Goal: Contribute content: Add original content to the website for others to see

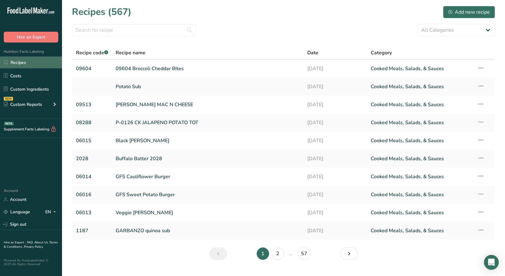
click at [18, 62] on link "Recipes" at bounding box center [31, 62] width 62 height 12
click at [454, 13] on div "Add new recipe" at bounding box center [470, 11] width 42 height 7
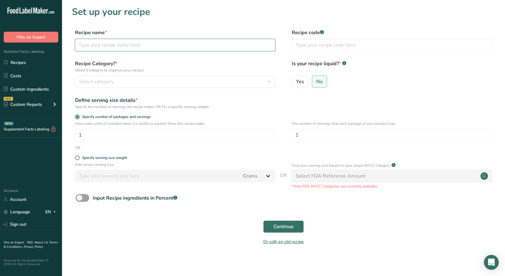
click at [119, 48] on input "text" at bounding box center [175, 45] width 200 height 12
click at [138, 49] on input "text" at bounding box center [175, 45] width 200 height 12
paste input "08291 Buffalo Mac & Ch ([PERSON_NAME])"
click at [97, 46] on input "08291 Buffalo Mac & Ch ([PERSON_NAME])" at bounding box center [175, 45] width 200 height 12
type input "Buffalo Mac & Ch ([PERSON_NAME])"
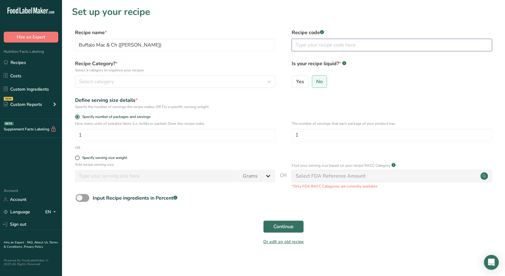
click at [330, 46] on input "text" at bounding box center [392, 45] width 200 height 12
paste input "08291 Buffalo Mac & Ch ([PERSON_NAME])"
type input "08291"
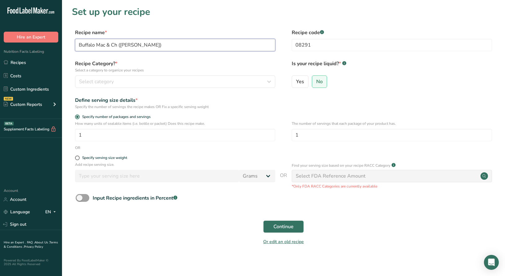
click at [151, 44] on input "Buffalo Mac & Ch ([PERSON_NAME])" at bounding box center [175, 45] width 200 height 12
type input "Wegmans Buffalo Mac & Ch"
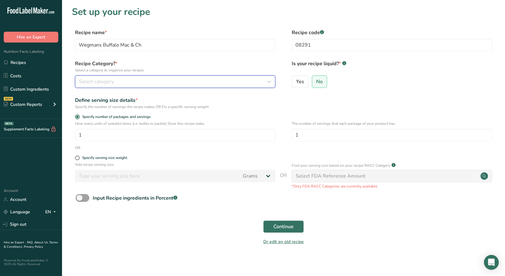
click at [112, 82] on span "Select category" at bounding box center [96, 81] width 35 height 7
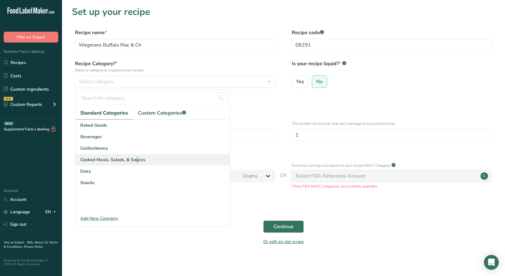
click at [107, 161] on span "Cooked Meals, Salads, & Sauces" at bounding box center [112, 159] width 65 height 7
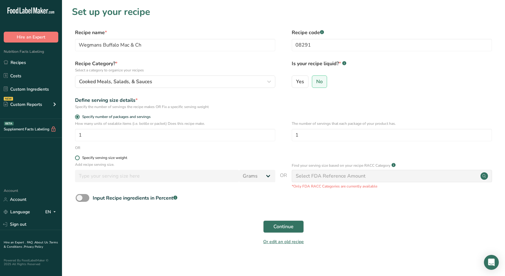
click at [78, 159] on span at bounding box center [77, 157] width 5 height 5
click at [78, 159] on input "Specify serving size weight" at bounding box center [77, 158] width 4 height 4
radio input "true"
radio input "false"
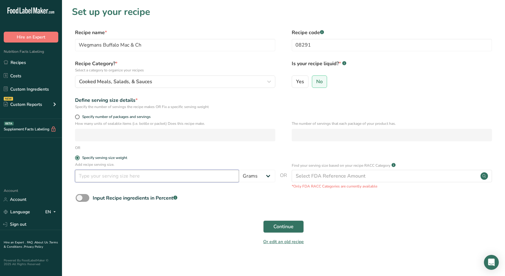
click at [210, 179] on input "number" at bounding box center [157, 176] width 164 height 12
type input "85"
click at [282, 223] on span "Continue" at bounding box center [284, 226] width 20 height 7
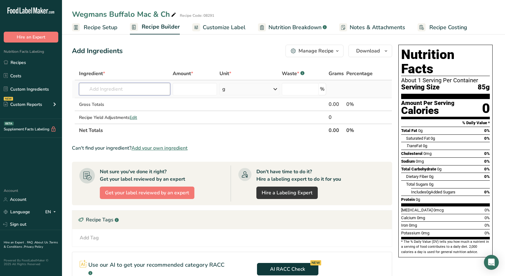
click at [106, 90] on input "text" at bounding box center [124, 89] width 91 height 12
paste input "1035"
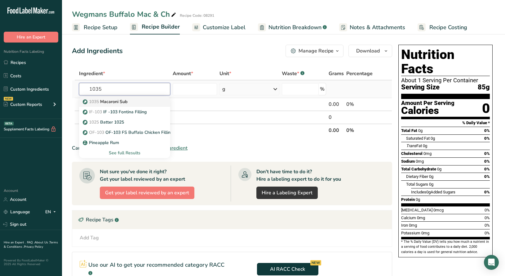
type input "1035"
click at [111, 103] on p "1035 Macaroni Sub" at bounding box center [105, 101] width 43 height 7
type input "Macaroni Sub"
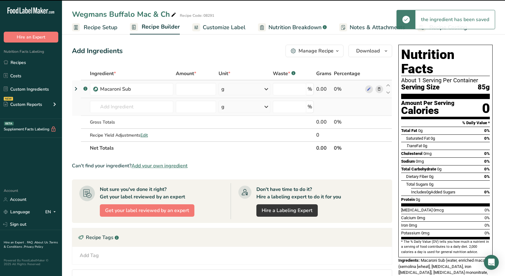
type input "0"
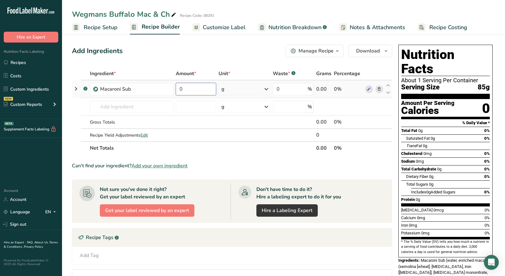
click at [192, 90] on input "0" at bounding box center [196, 89] width 40 height 12
paste input "number"
type input "33.292"
click at [139, 106] on input "text" at bounding box center [131, 107] width 83 height 12
click at [223, 29] on span "Customize Label" at bounding box center [224, 27] width 43 height 8
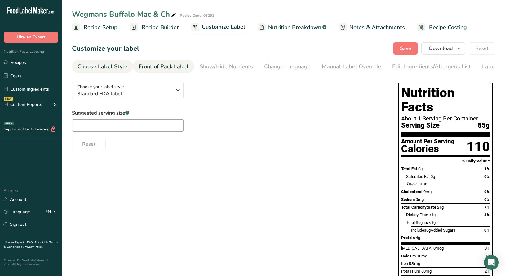
click at [171, 63] on div "Front of Pack Label" at bounding box center [164, 66] width 50 height 8
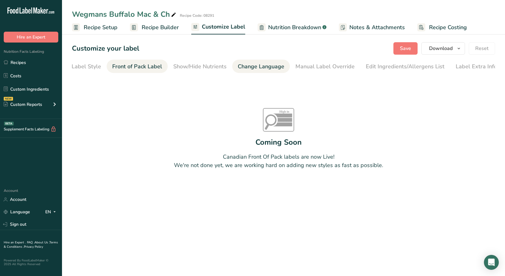
scroll to position [0, 27]
click at [205, 65] on div "Show/Hide Nutrients" at bounding box center [198, 66] width 53 height 8
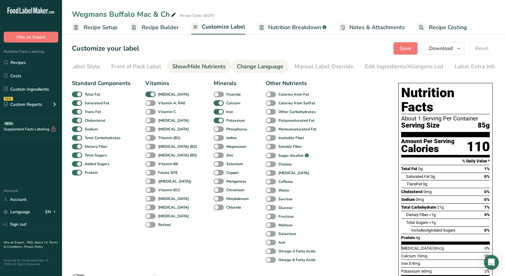
click at [247, 69] on div "Change Language" at bounding box center [260, 66] width 47 height 8
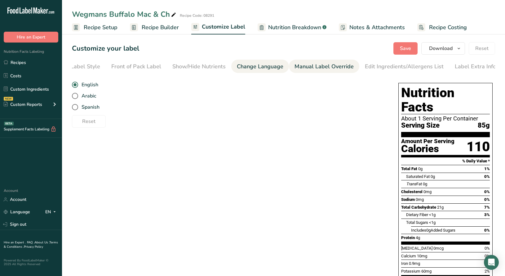
click at [305, 67] on div "Manual Label Override" at bounding box center [324, 66] width 59 height 8
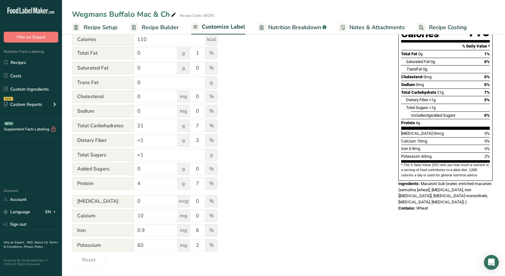
scroll to position [0, 0]
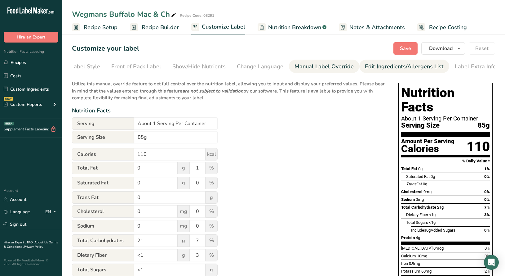
click at [379, 65] on div "Edit Ingredients/Allergens List" at bounding box center [404, 66] width 79 height 8
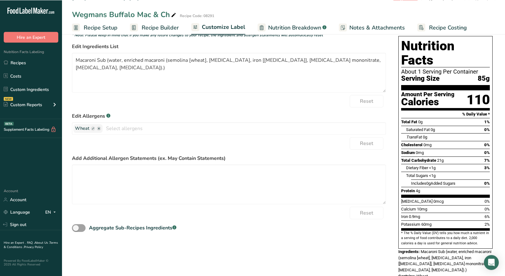
scroll to position [52, 0]
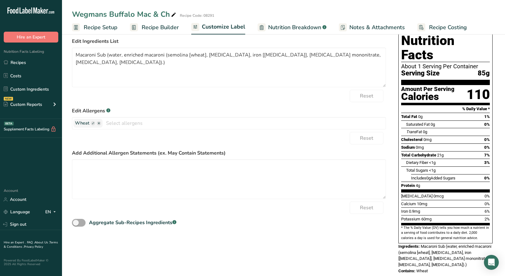
click at [83, 223] on span at bounding box center [79, 223] width 14 height 8
click at [76, 223] on input "Aggregate Sub-Recipes Ingredients .a-a{fill:#347362;}.b-a{fill:#fff;}" at bounding box center [74, 223] width 4 height 4
checkbox input "true"
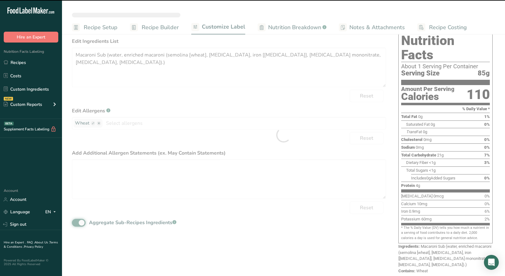
type textarea "Water, enriched macaroni (semolina [wheat], [MEDICAL_DATA], [MEDICAL_DATA] [iro…"
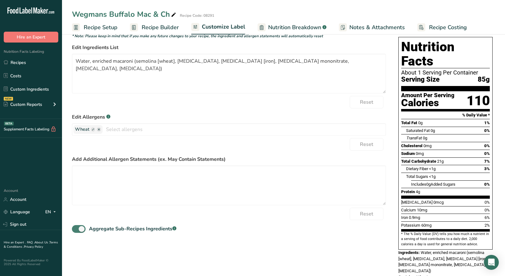
click at [76, 230] on span at bounding box center [79, 229] width 14 height 8
click at [76, 230] on input "Aggregate Sub-Recipes Ingredients .a-a{fill:#347362;}.b-a{fill:#fff;}" at bounding box center [74, 229] width 4 height 4
checkbox input "false"
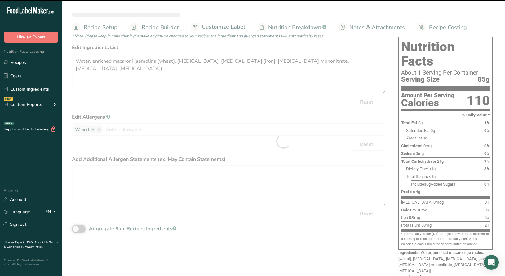
type textarea "Macaroni Sub (water, enriched macaroni (semolina [wheat], [MEDICAL_DATA], iron …"
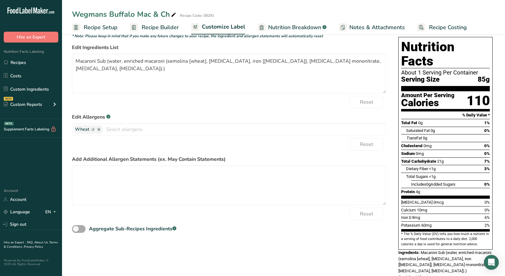
click at [81, 230] on span at bounding box center [79, 229] width 14 height 8
click at [76, 230] on input "Aggregate Sub-Recipes Ingredients .a-a{fill:#347362;}.b-a{fill:#fff;}" at bounding box center [74, 229] width 4 height 4
checkbox input "true"
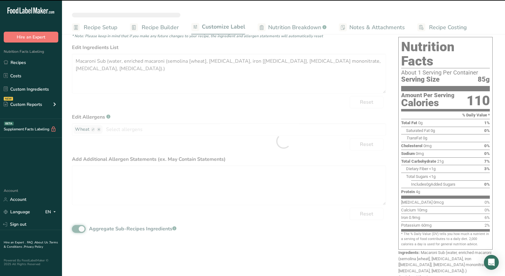
type textarea "Water, enriched macaroni (semolina [wheat], [MEDICAL_DATA], [MEDICAL_DATA] [iro…"
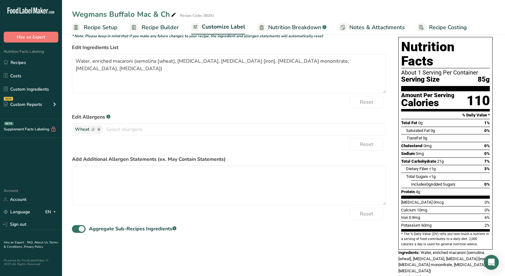
click at [161, 28] on span "Recipe Builder" at bounding box center [160, 27] width 37 height 8
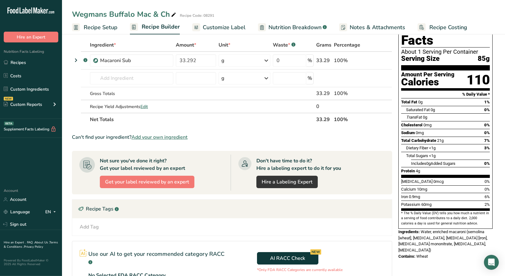
scroll to position [28, 0]
click at [220, 29] on span "Customize Label" at bounding box center [224, 27] width 43 height 8
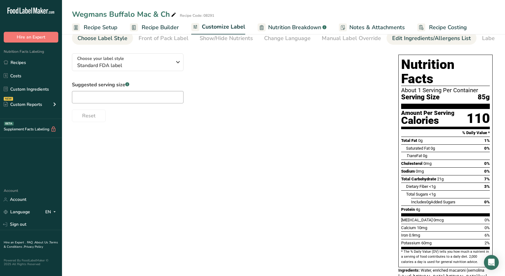
click at [427, 38] on div "Edit Ingredients/Allergens List" at bounding box center [431, 38] width 79 height 8
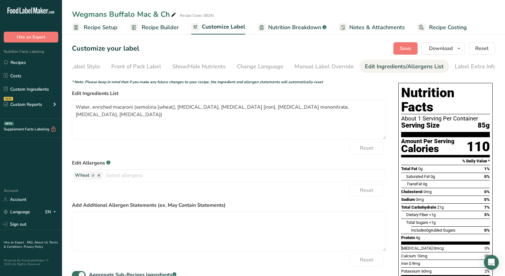
click at [288, 29] on span "Nutrition Breakdown" at bounding box center [294, 27] width 53 height 8
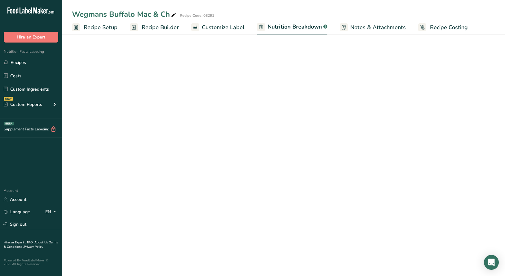
select select "Calories"
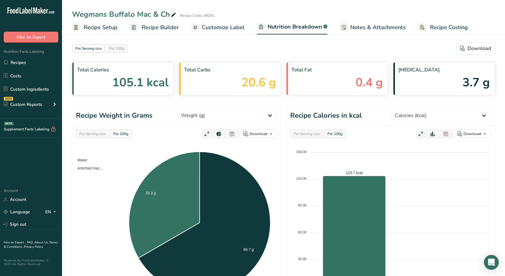
click at [224, 28] on span "Customize Label" at bounding box center [223, 27] width 43 height 8
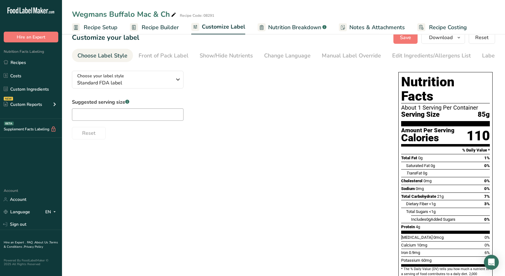
scroll to position [10, 0]
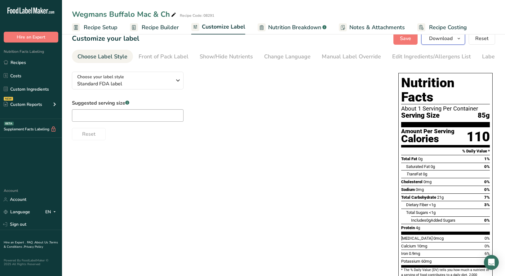
click at [457, 39] on span "button" at bounding box center [458, 38] width 7 height 7
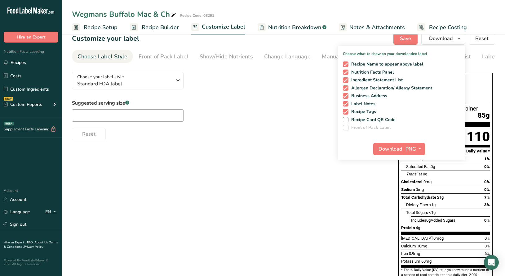
click at [290, 157] on div "Choose your label style Standard FDA label USA (FDA) Standard FDA label Tabular…" at bounding box center [283, 194] width 423 height 255
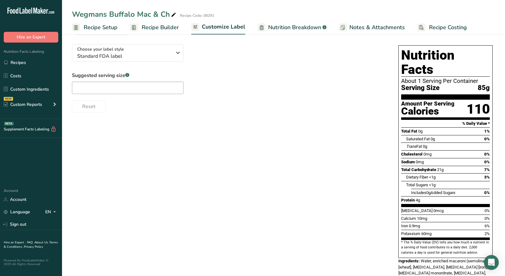
scroll to position [46, 0]
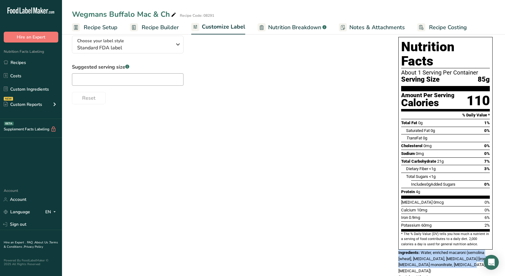
drag, startPoint x: 399, startPoint y: 239, endPoint x: 480, endPoint y: 253, distance: 82.0
click at [480, 253] on div "Ingredients: Water, enriched macaroni (semolina [wheat], [MEDICAL_DATA], [MEDIC…" at bounding box center [446, 261] width 94 height 25
click at [441, 274] on div "Contains: Wheat" at bounding box center [446, 277] width 94 height 6
drag, startPoint x: 399, startPoint y: 239, endPoint x: 438, endPoint y: 257, distance: 43.7
click at [438, 257] on div "Nutrition Facts About 1 Serving Per Container Serving Size 85g Amount Per Servi…" at bounding box center [445, 158] width 99 height 248
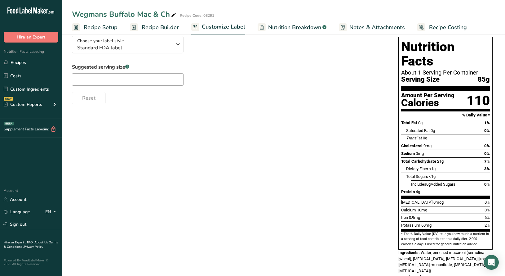
click at [289, 30] on span "Nutrition Breakdown" at bounding box center [294, 27] width 53 height 8
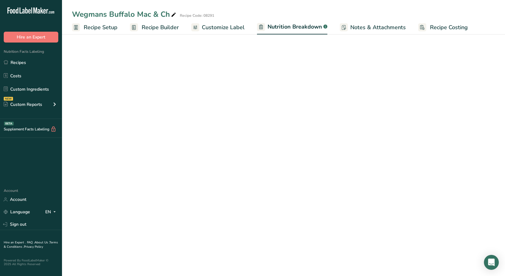
select select "Calories"
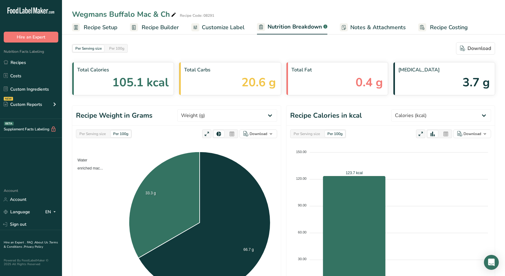
click at [110, 26] on span "Recipe Setup" at bounding box center [101, 27] width 34 height 8
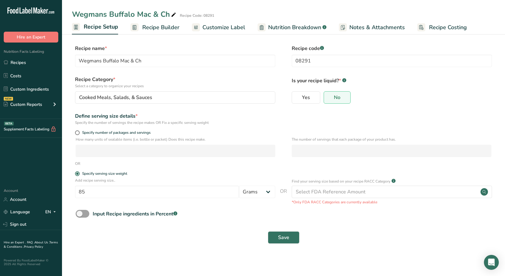
click at [300, 30] on span "Nutrition Breakdown" at bounding box center [294, 27] width 53 height 8
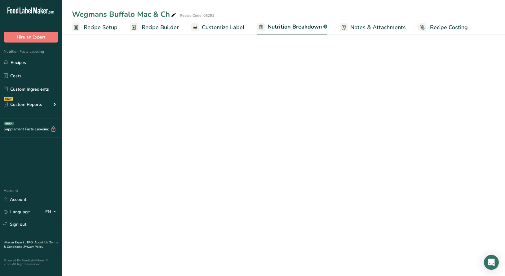
select select "Calories"
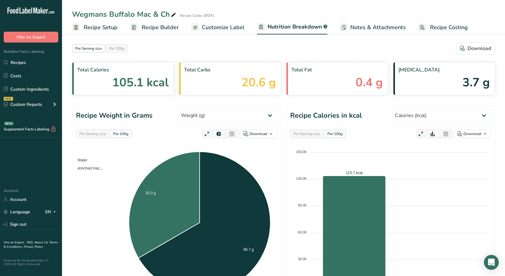
click at [154, 26] on span "Recipe Builder" at bounding box center [160, 27] width 37 height 8
